Goal: Task Accomplishment & Management: Manage account settings

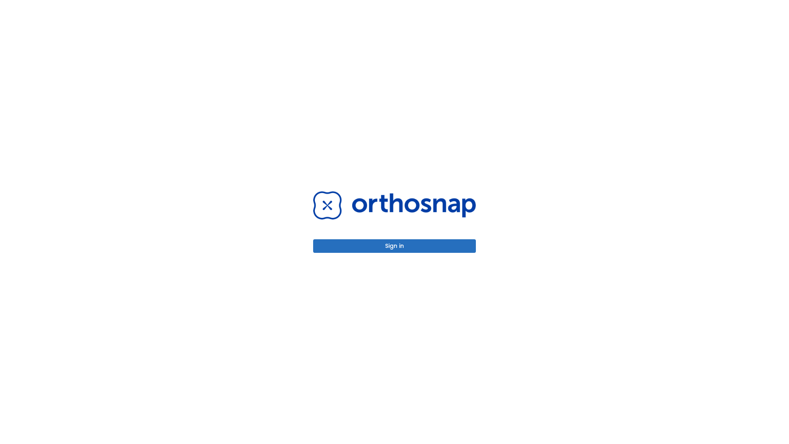
click at [395, 246] on button "Sign in" at bounding box center [394, 246] width 163 height 14
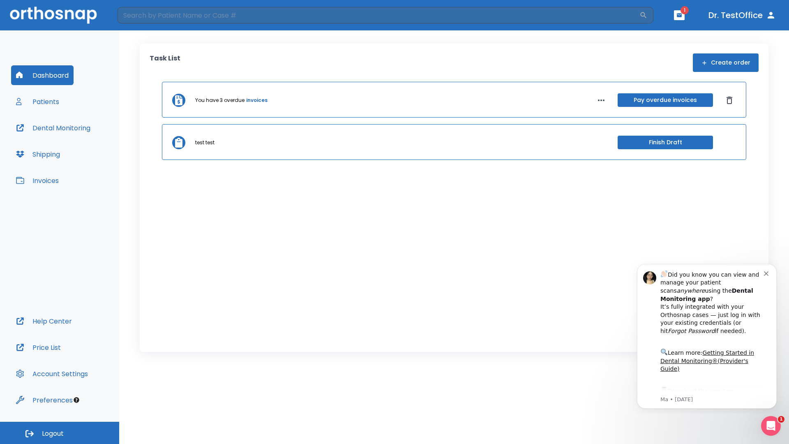
click at [60, 433] on span "Logout" at bounding box center [53, 433] width 22 height 9
